Goal: Information Seeking & Learning: Learn about a topic

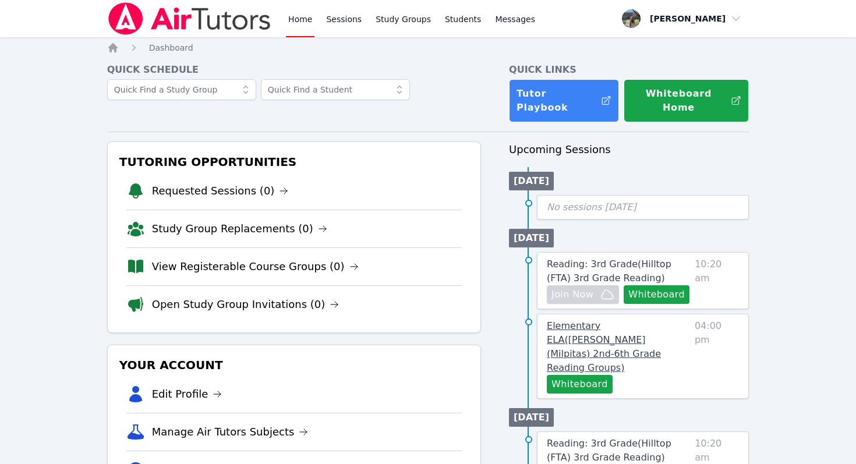
click at [609, 325] on span "Elementary ELA ( Curtner (Milpitas) 2nd-6th Grade Reading Groups )" at bounding box center [604, 346] width 114 height 53
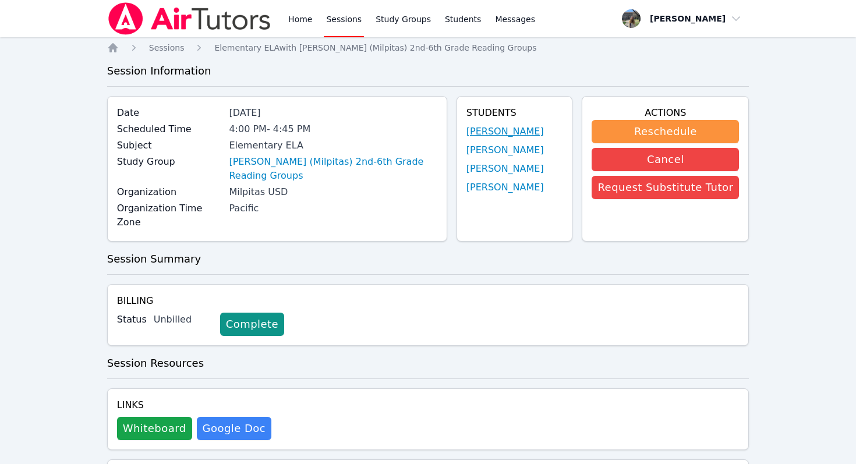
click at [509, 130] on link "Malina Vargas" at bounding box center [505, 132] width 77 height 14
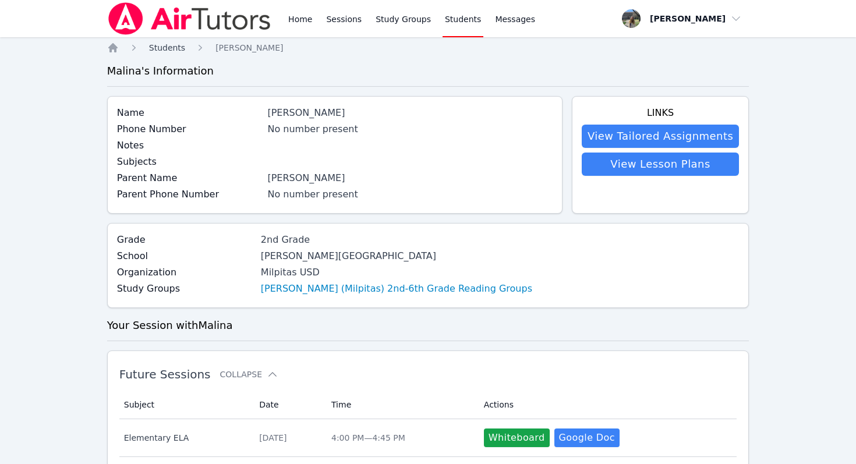
click at [177, 49] on span "Students" at bounding box center [167, 47] width 36 height 9
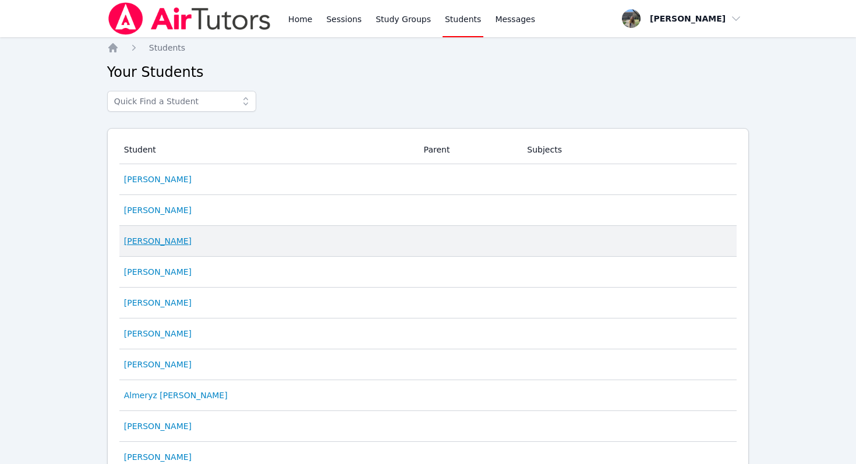
click at [158, 244] on link "Philip Stover" at bounding box center [158, 241] width 68 height 12
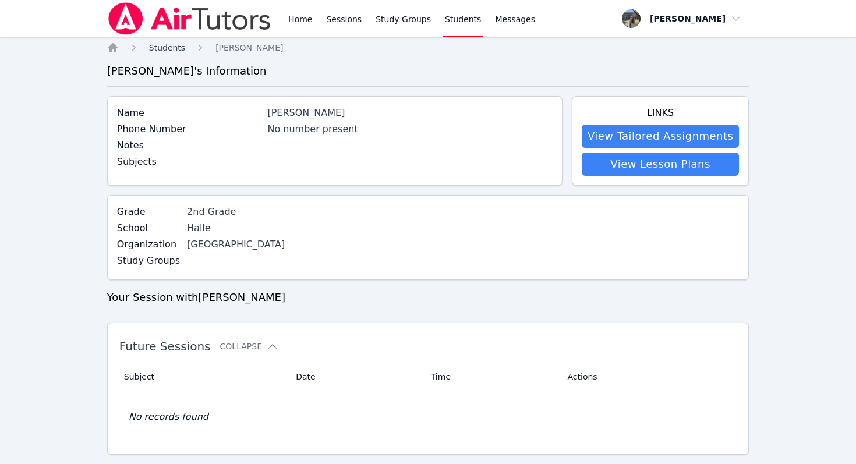
click at [174, 46] on span "Students" at bounding box center [167, 47] width 36 height 9
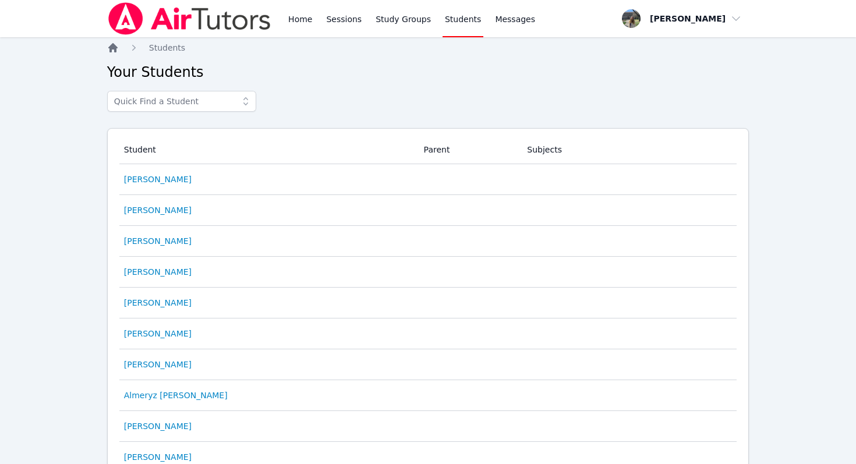
click at [111, 51] on icon "Breadcrumb" at bounding box center [112, 47] width 9 height 9
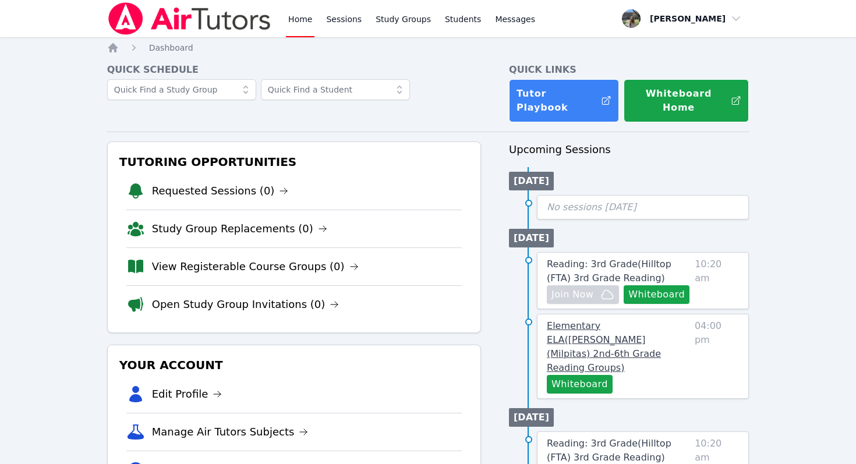
click at [654, 319] on link "Elementary ELA ( Curtner (Milpitas) 2nd-6th Grade Reading Groups )" at bounding box center [618, 347] width 143 height 56
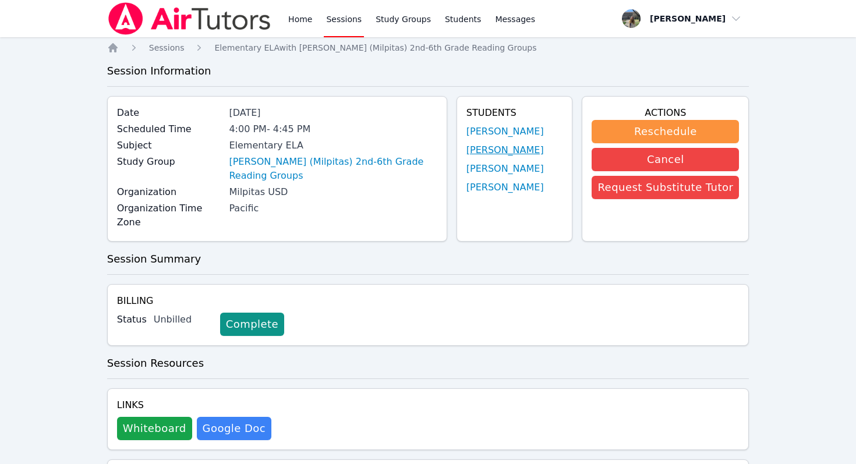
click at [496, 151] on link "Nolan Escrupulo" at bounding box center [505, 150] width 77 height 14
click at [511, 163] on link "Charlotte Vargas" at bounding box center [505, 169] width 77 height 14
click at [511, 190] on link "Layla Zabala" at bounding box center [505, 188] width 77 height 14
click at [489, 170] on link "Charlotte Vargas" at bounding box center [505, 169] width 77 height 14
click at [518, 146] on link "Nolan Escrupulo" at bounding box center [505, 150] width 77 height 14
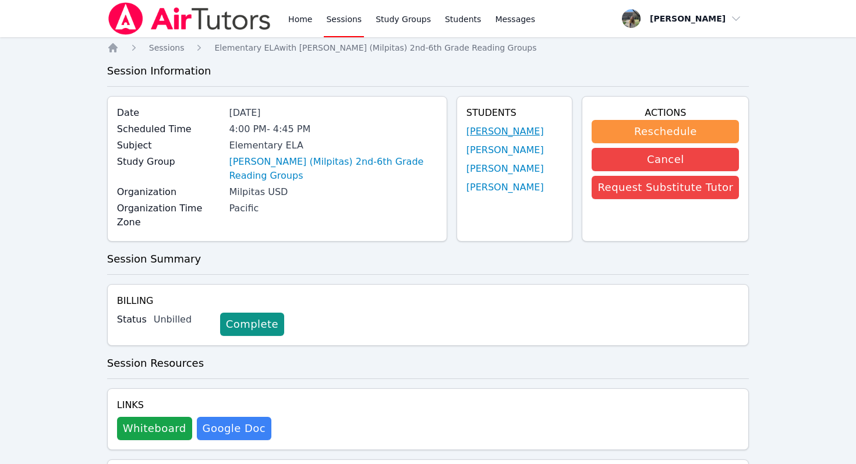
click at [511, 136] on link "Malina Vargas" at bounding box center [505, 132] width 77 height 14
